Goal: Task Accomplishment & Management: Use online tool/utility

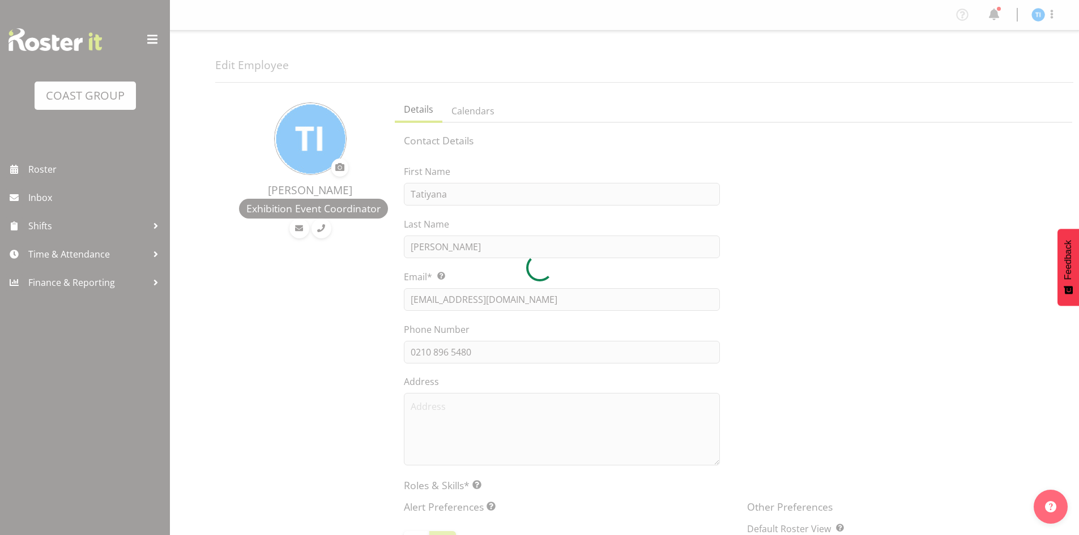
select select "TimelineWeek"
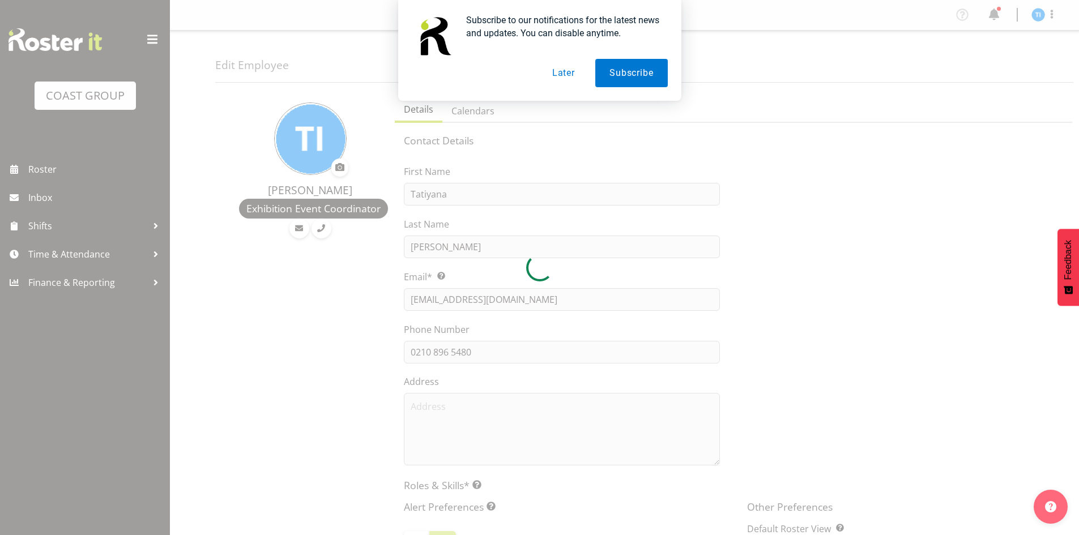
drag, startPoint x: 558, startPoint y: 68, endPoint x: 504, endPoint y: 76, distance: 54.5
click at [558, 69] on button "Later" at bounding box center [563, 73] width 51 height 28
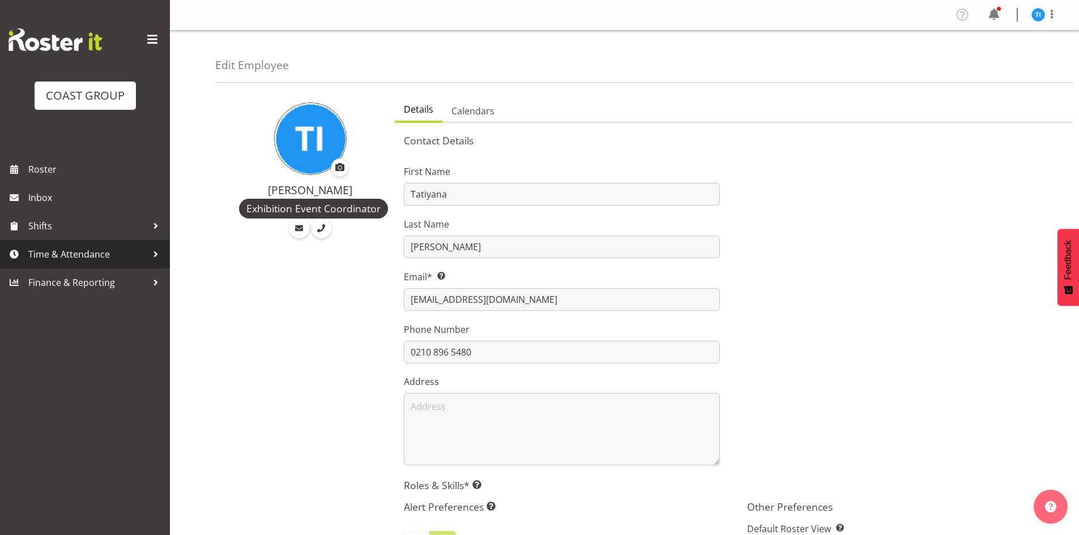
click at [67, 253] on span "Time & Attendance" at bounding box center [87, 254] width 119 height 17
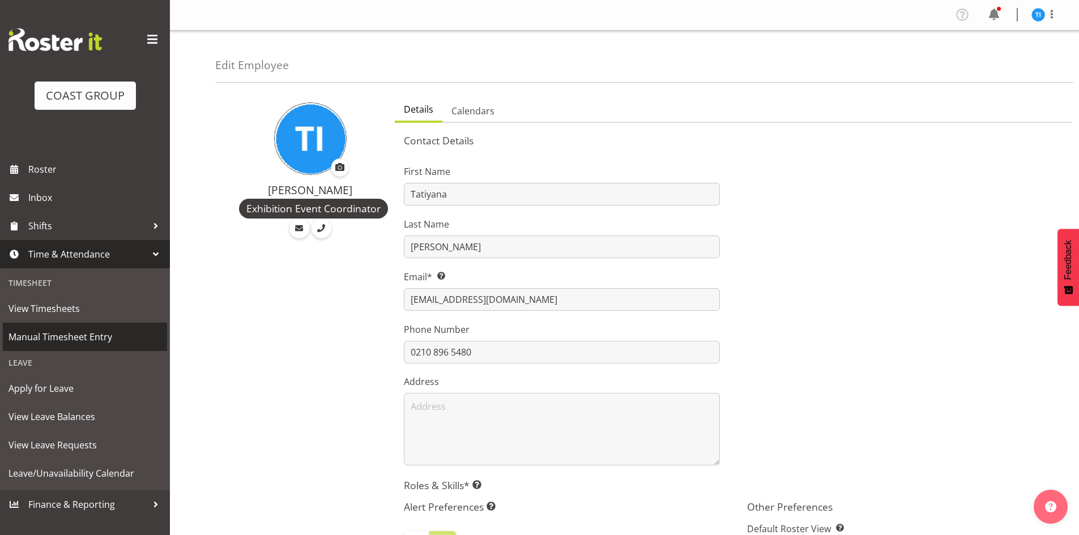
click at [149, 346] on link "Manual Timesheet Entry" at bounding box center [85, 337] width 164 height 28
